Goal: Transaction & Acquisition: Purchase product/service

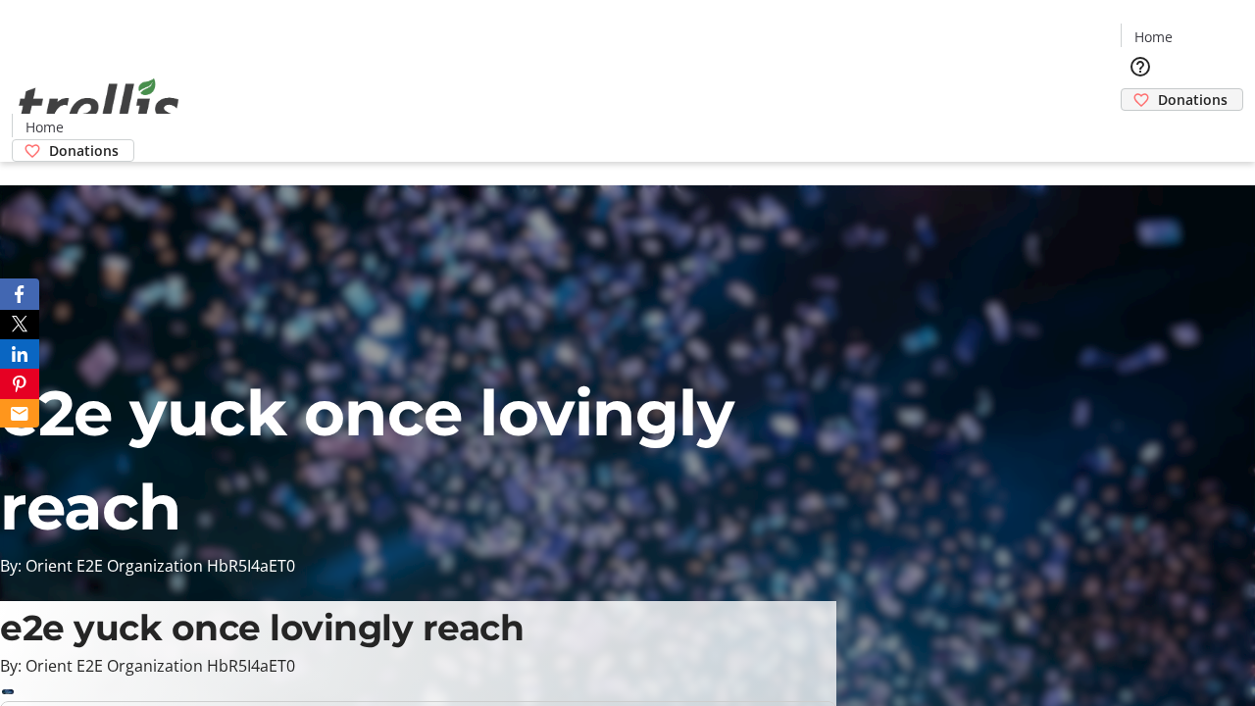
click at [1158, 89] on span "Donations" at bounding box center [1193, 99] width 70 height 21
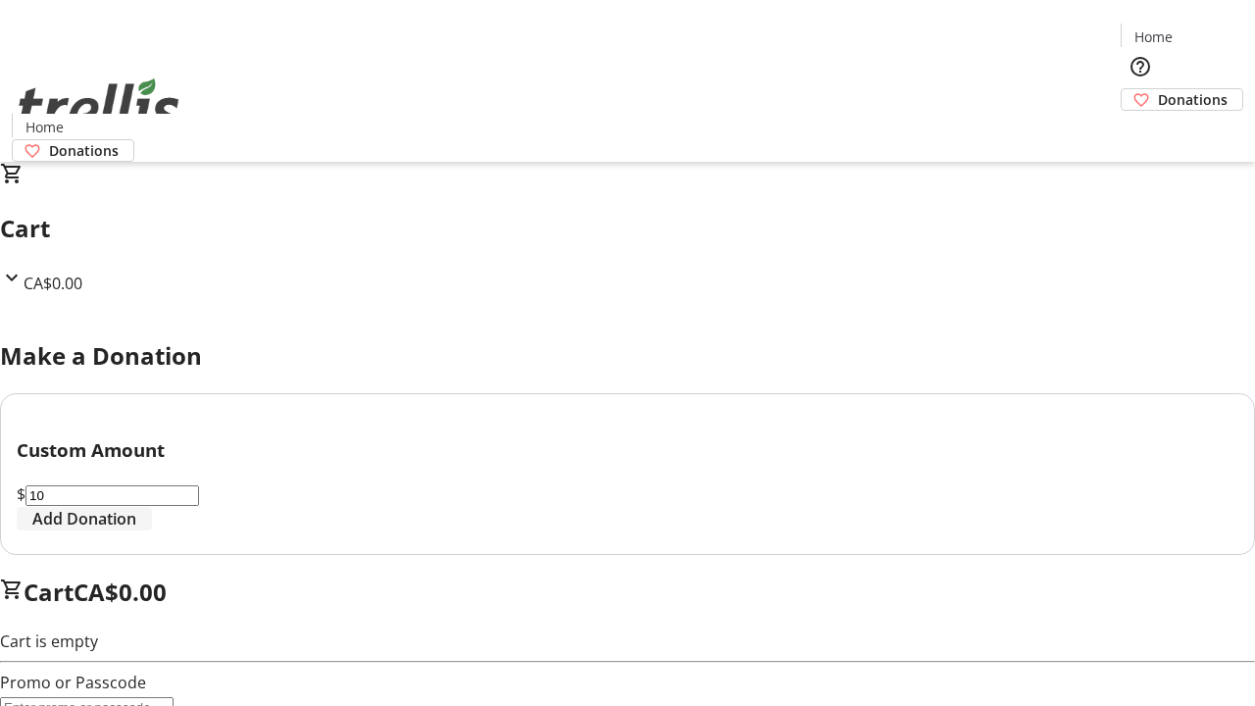
click at [136, 531] on span "Add Donation" at bounding box center [84, 519] width 104 height 24
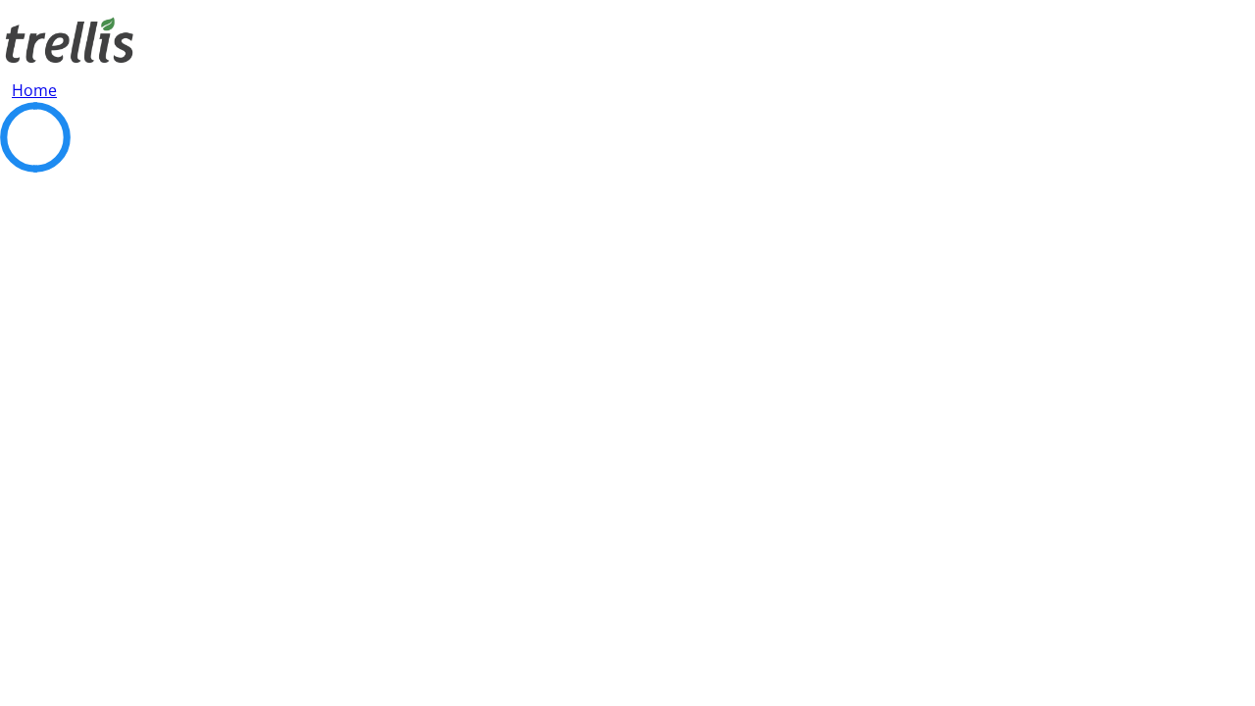
select select "CA"
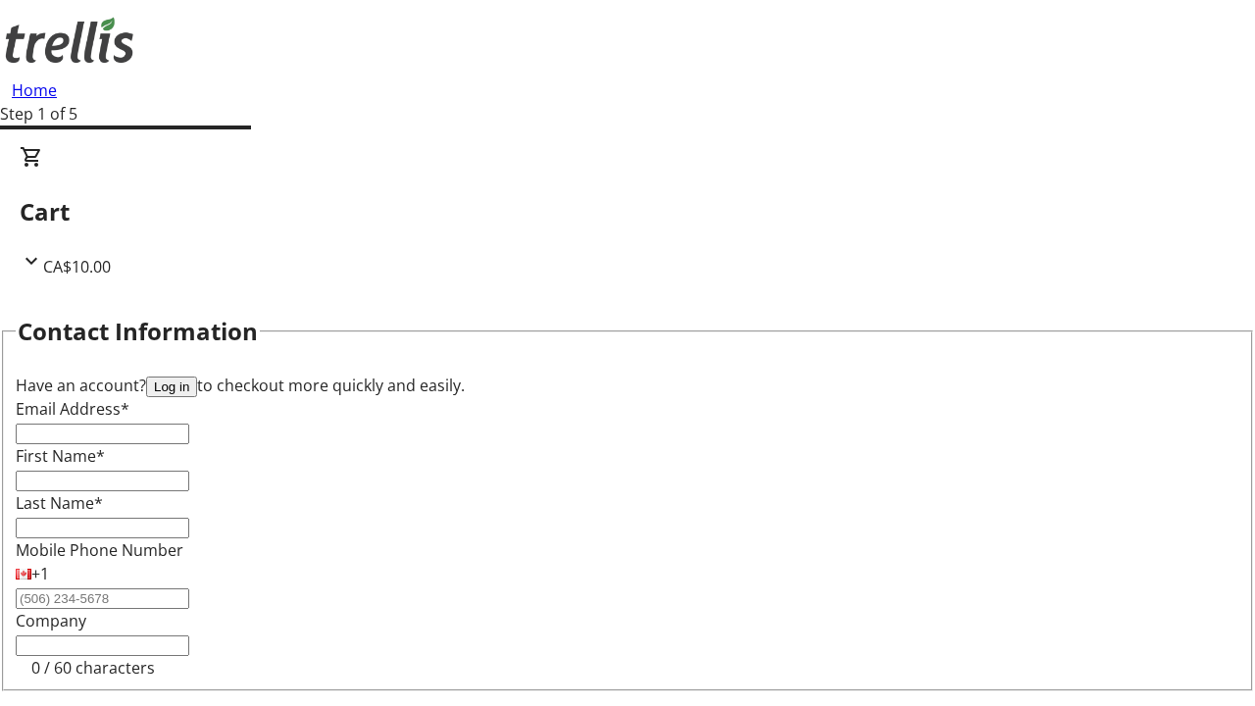
click at [197, 377] on button "Log in" at bounding box center [171, 387] width 51 height 21
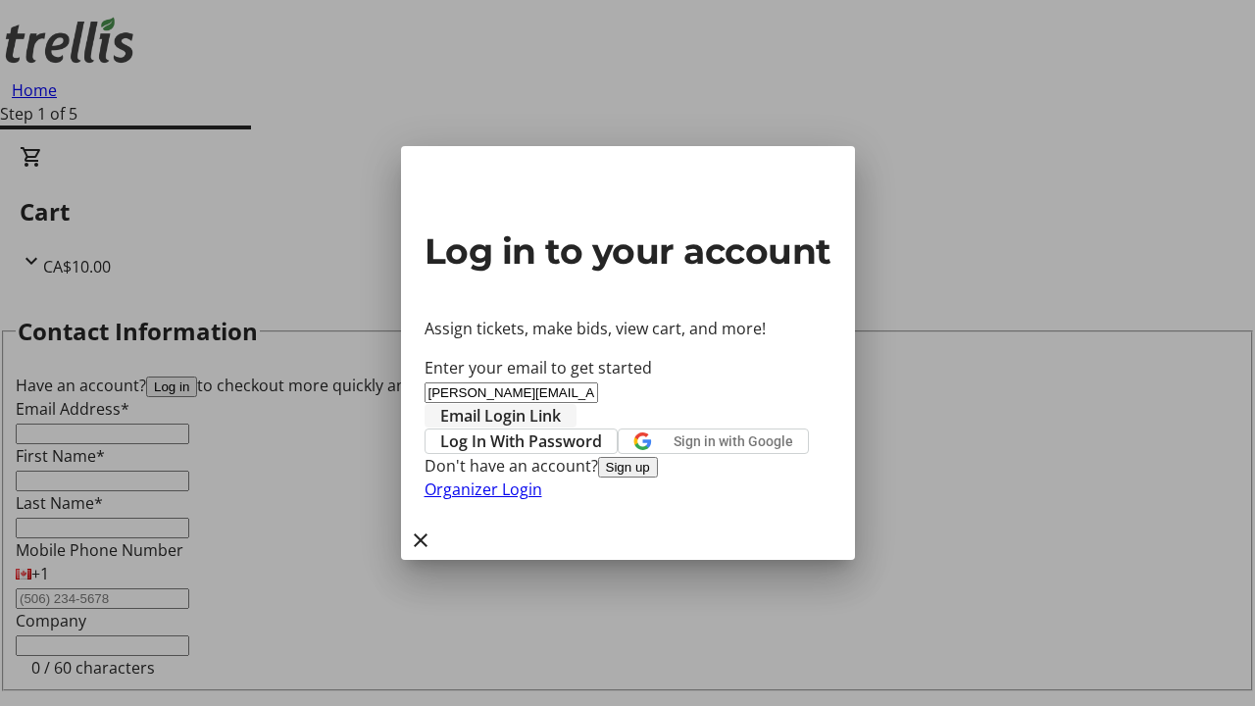
type input "[PERSON_NAME][EMAIL_ADDRESS][DOMAIN_NAME]"
click at [561, 404] on span "Email Login Link" at bounding box center [500, 416] width 121 height 24
